Goal: Find specific page/section: Find specific page/section

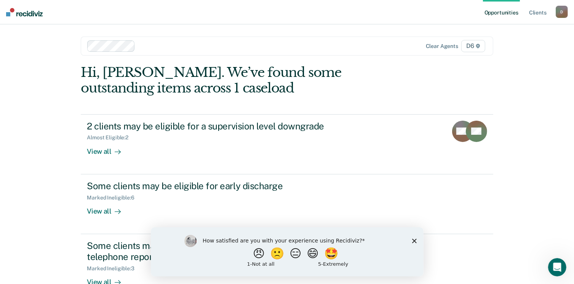
click at [412, 239] on icon "Close survey" at bounding box center [414, 240] width 5 height 5
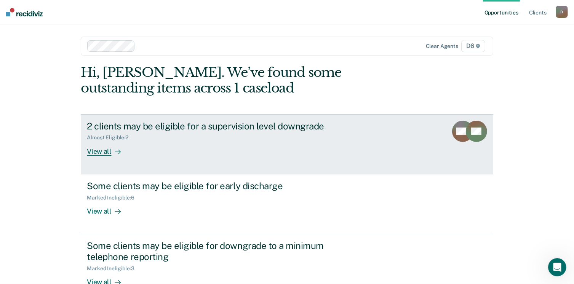
click at [96, 153] on div "View all" at bounding box center [108, 148] width 43 height 15
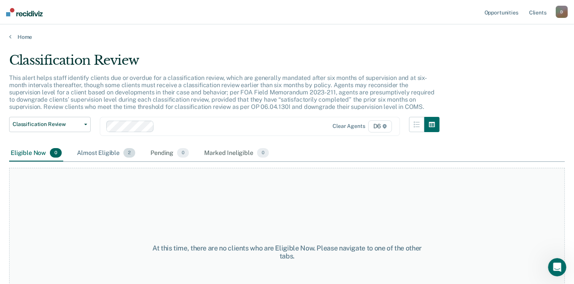
click at [102, 151] on div "Almost Eligible 2" at bounding box center [105, 153] width 61 height 17
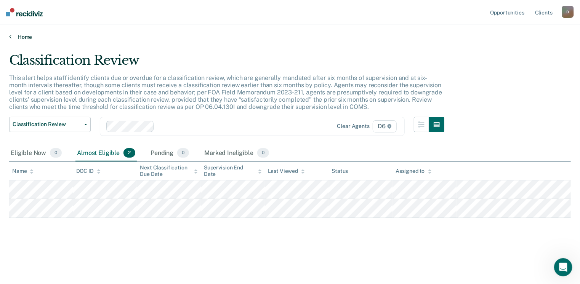
click at [24, 35] on link "Home" at bounding box center [289, 37] width 561 height 7
